Goal: Communication & Community: Answer question/provide support

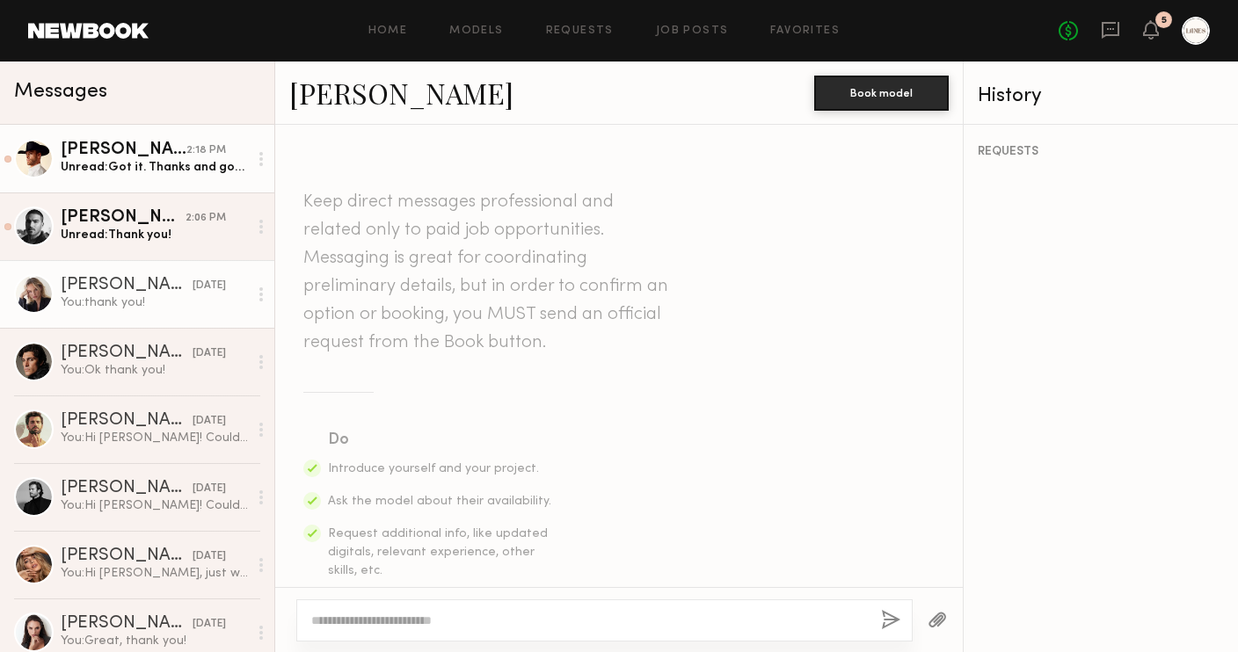
scroll to position [2929, 0]
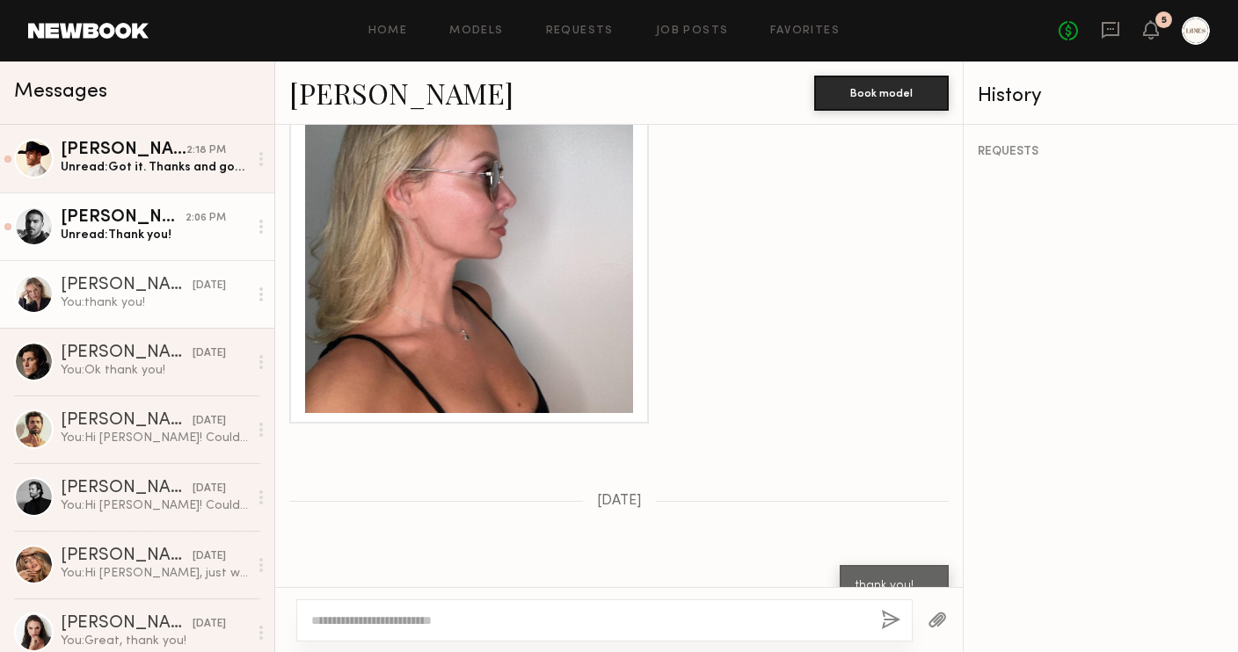
click at [164, 233] on div "Unread: Thank you!" at bounding box center [154, 235] width 187 height 17
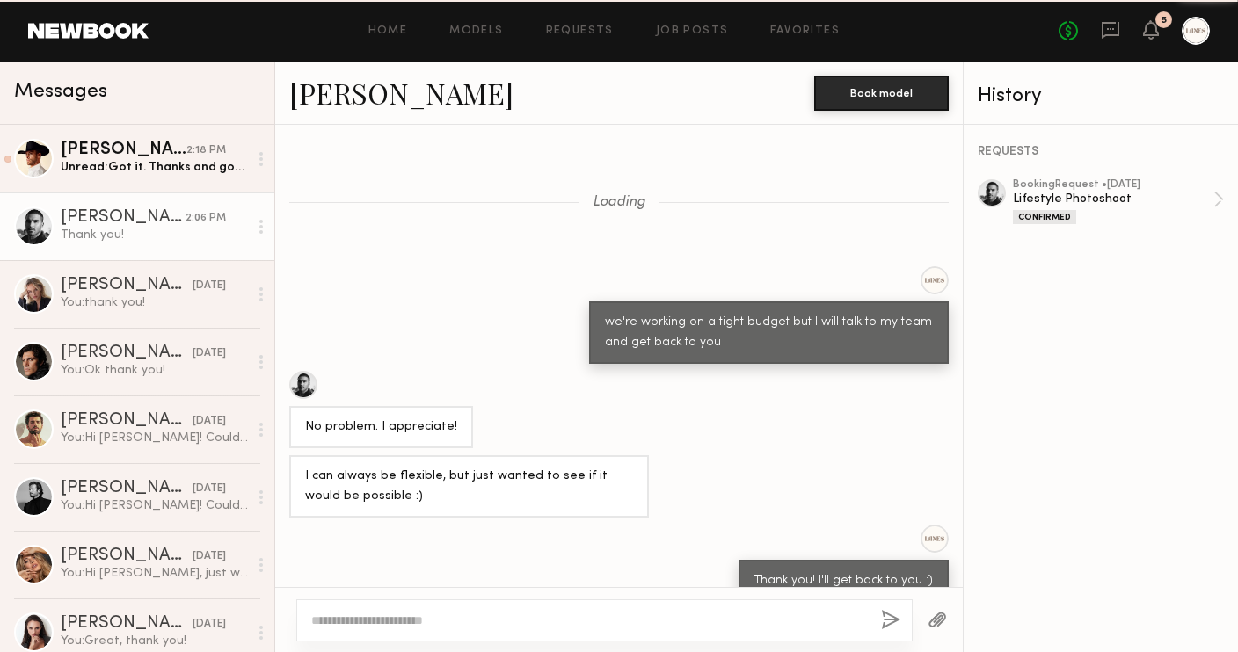
scroll to position [817, 0]
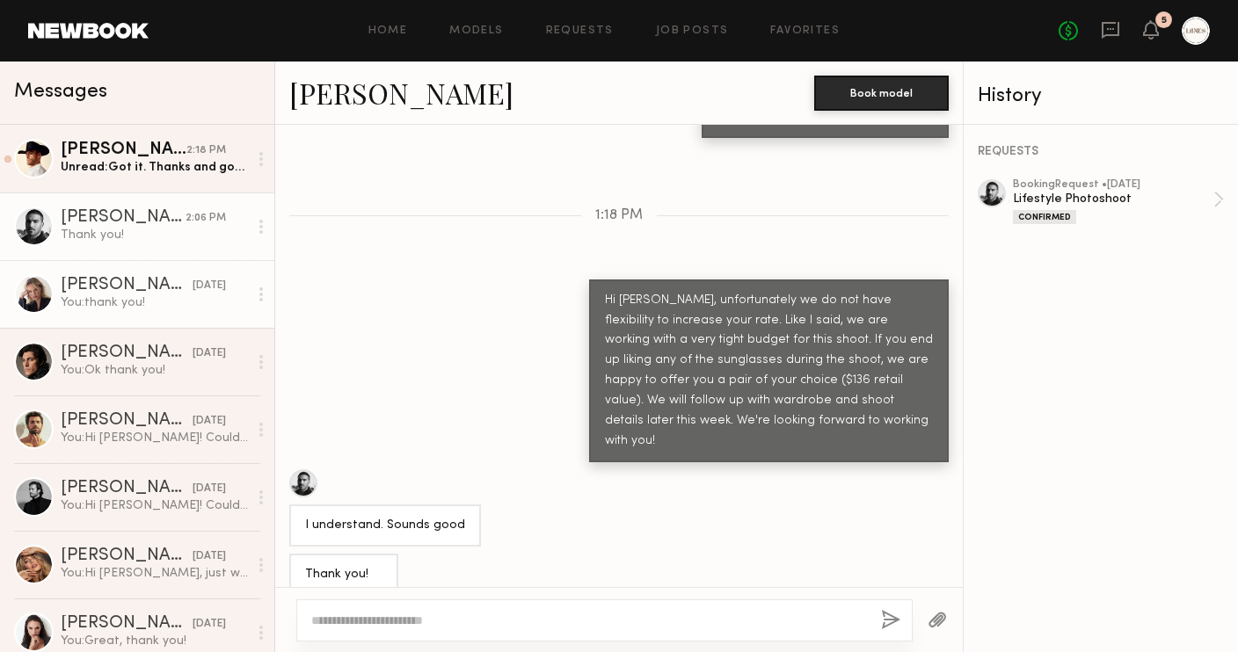
click at [137, 298] on div "You: thank you!" at bounding box center [154, 303] width 187 height 17
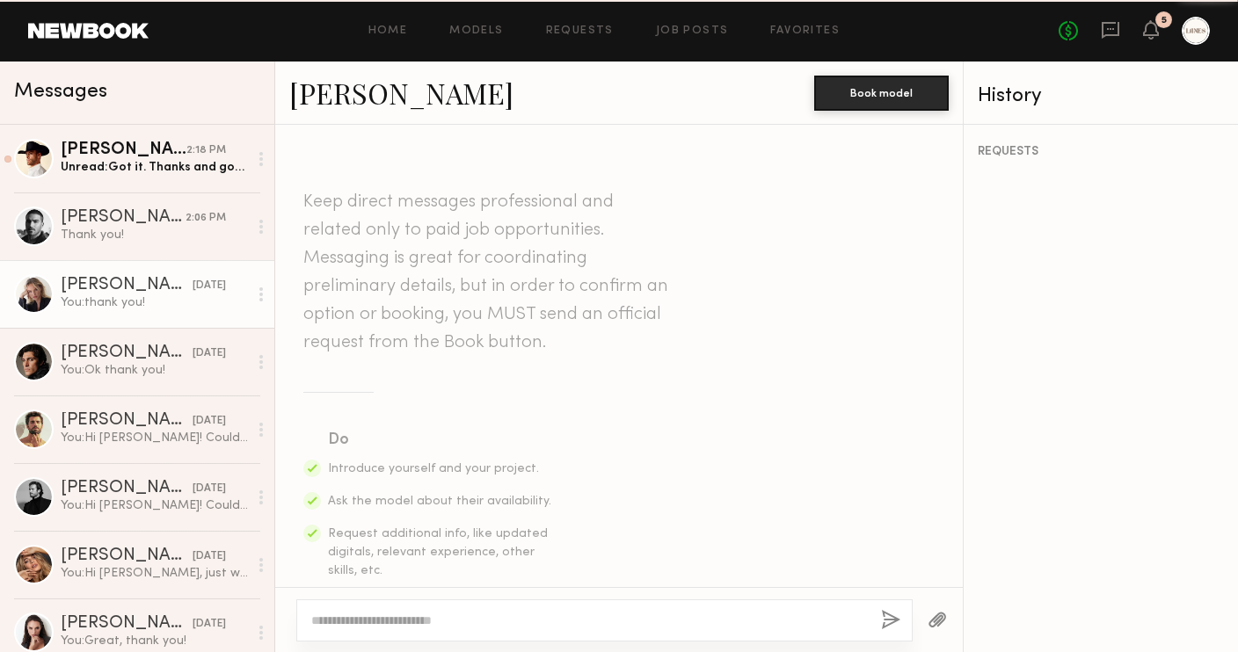
scroll to position [2929, 0]
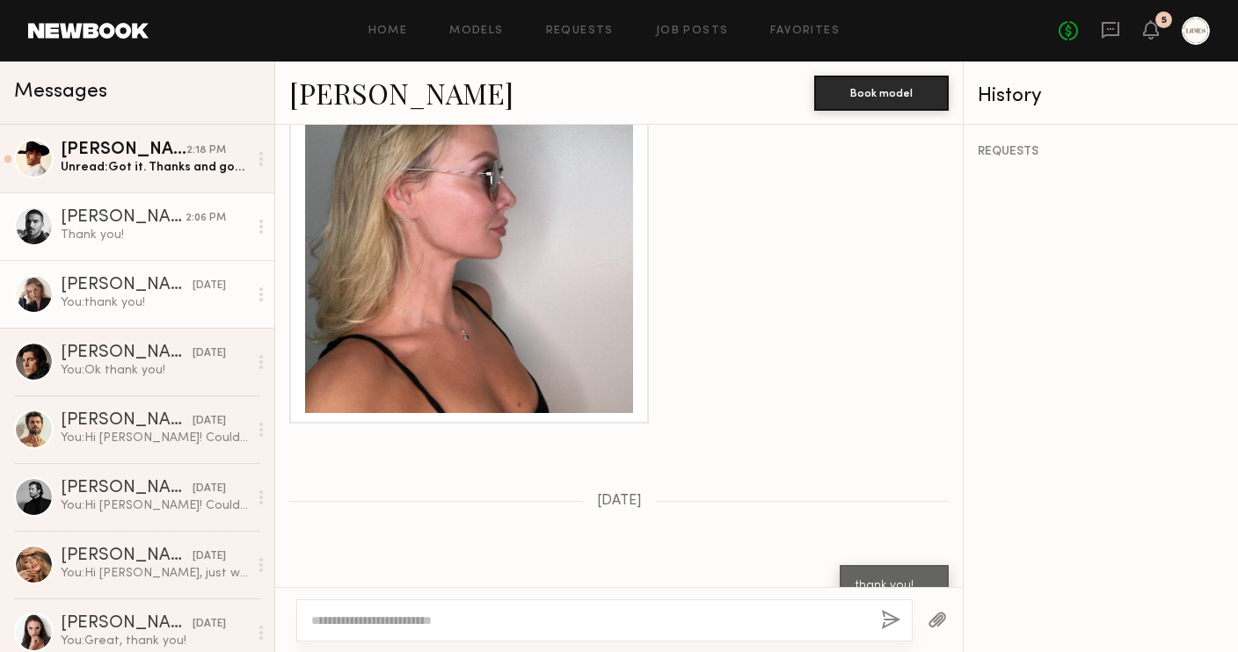
click at [108, 234] on div "Thank you!" at bounding box center [154, 235] width 187 height 17
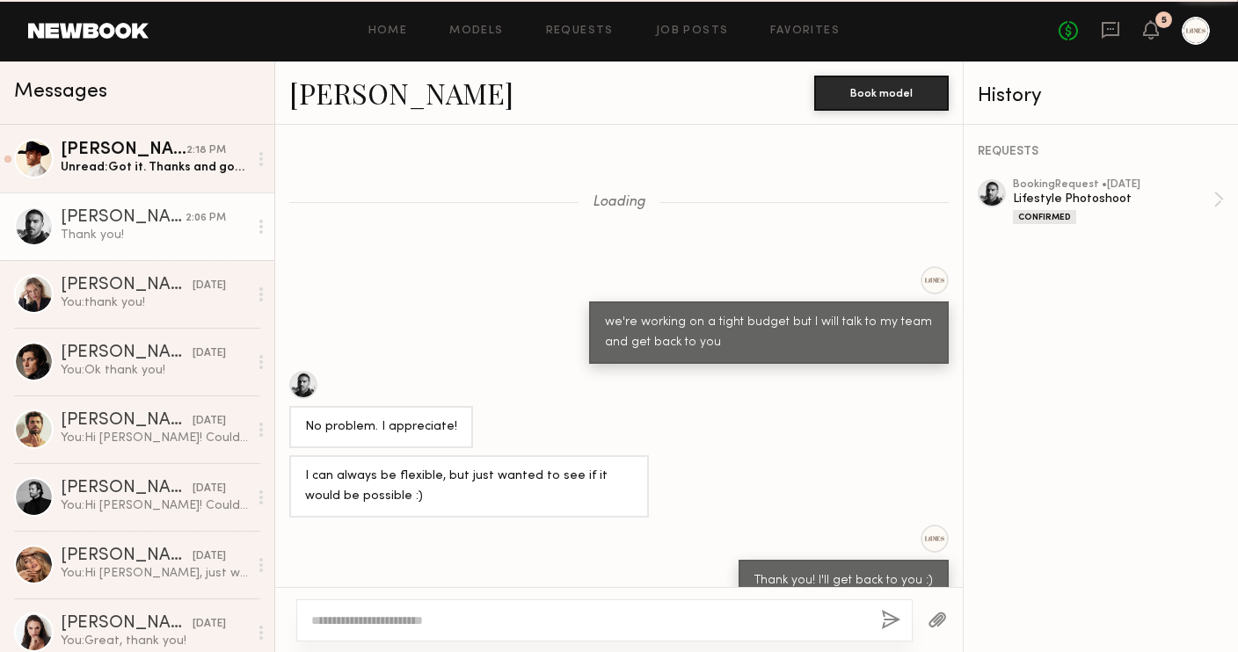
scroll to position [817, 0]
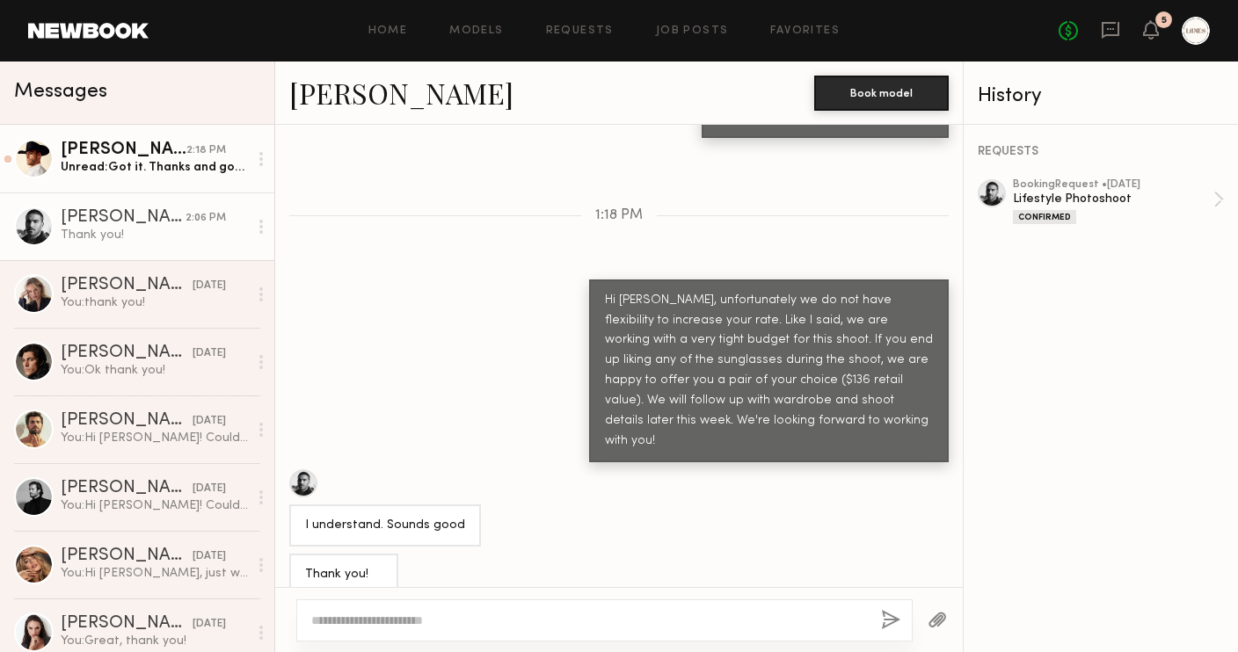
click at [132, 173] on div "Unread: Got it. Thanks and good luck!" at bounding box center [154, 167] width 187 height 17
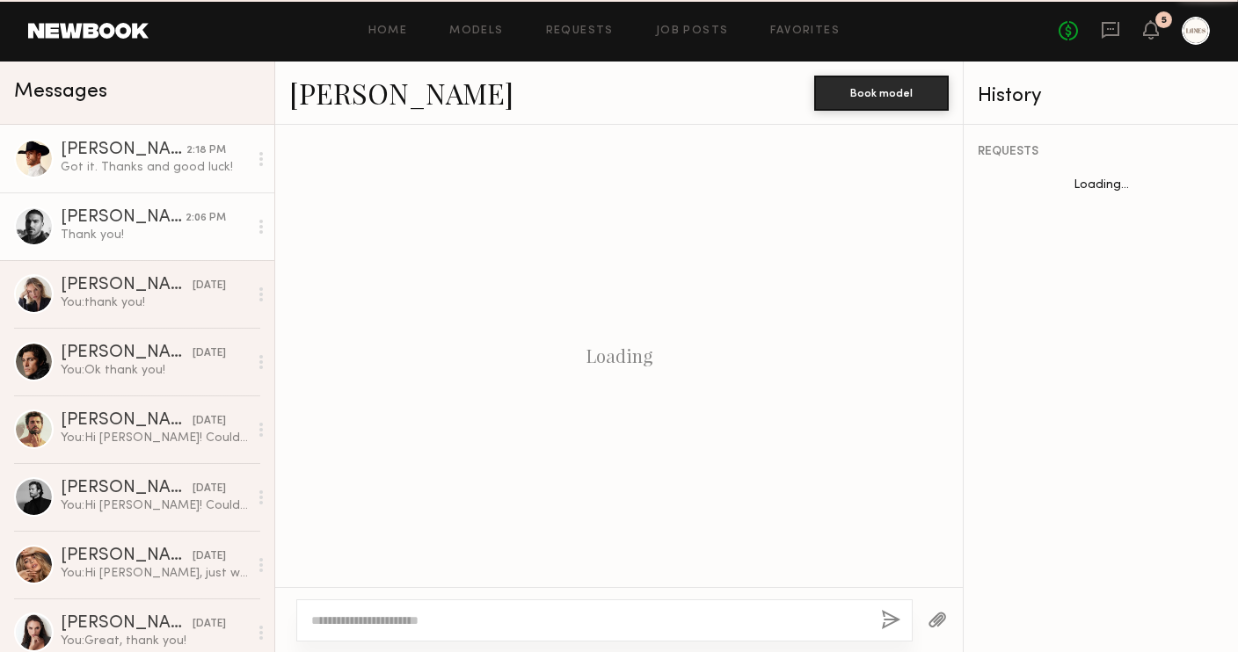
scroll to position [775, 0]
